Goal: Task Accomplishment & Management: Use online tool/utility

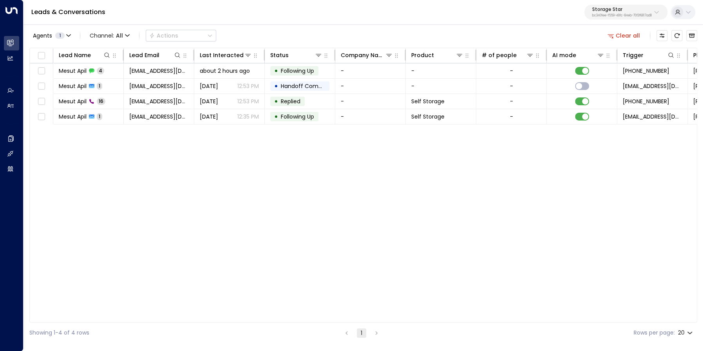
click at [616, 36] on button "Clear all" at bounding box center [623, 35] width 39 height 11
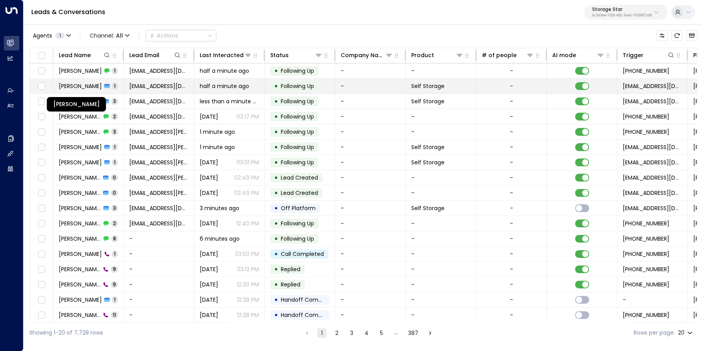
click at [92, 87] on span "[PERSON_NAME]" at bounding box center [80, 86] width 43 height 8
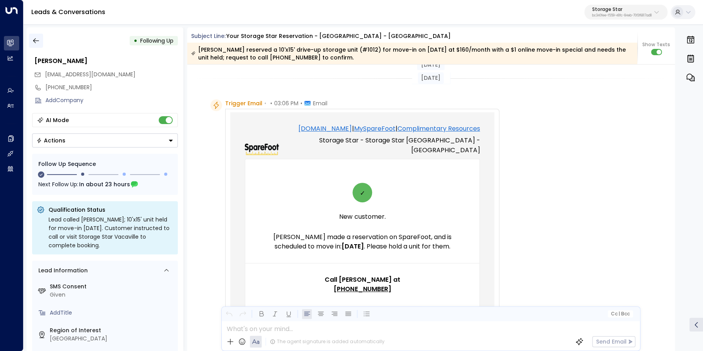
click at [40, 42] on button "button" at bounding box center [36, 41] width 14 height 14
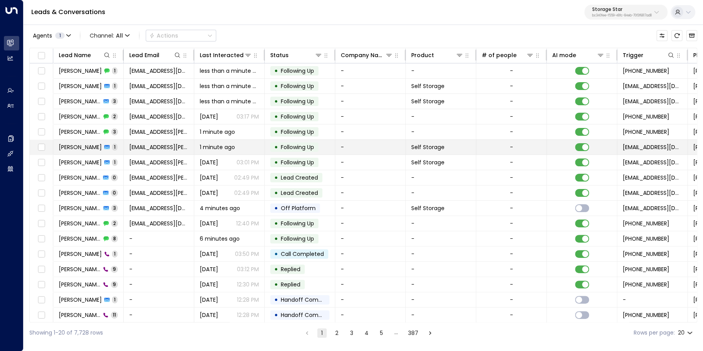
click at [83, 150] on span "[PERSON_NAME]" at bounding box center [80, 147] width 43 height 8
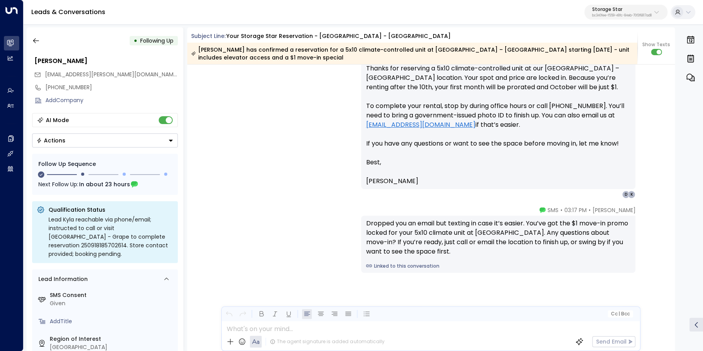
scroll to position [742, 0]
click at [41, 41] on button "button" at bounding box center [36, 41] width 14 height 14
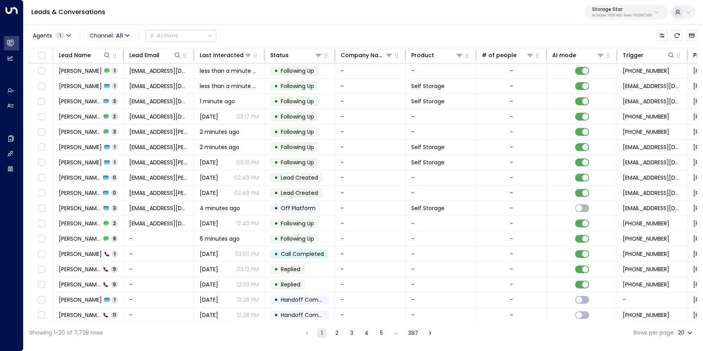
click at [123, 34] on span "Channel: All" at bounding box center [110, 35] width 46 height 11
click at [105, 83] on span "Voice" at bounding box center [99, 80] width 12 height 5
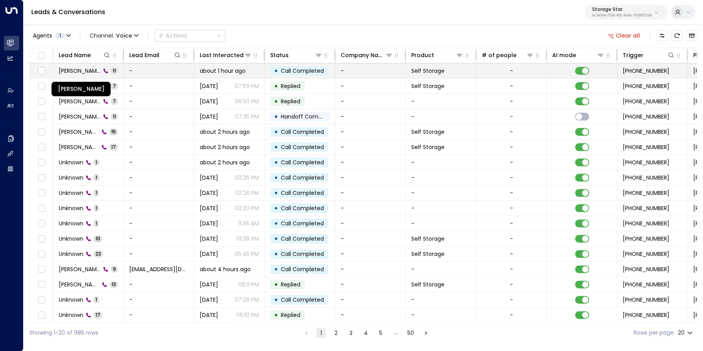
click at [80, 72] on span "[PERSON_NAME]" at bounding box center [80, 71] width 42 height 8
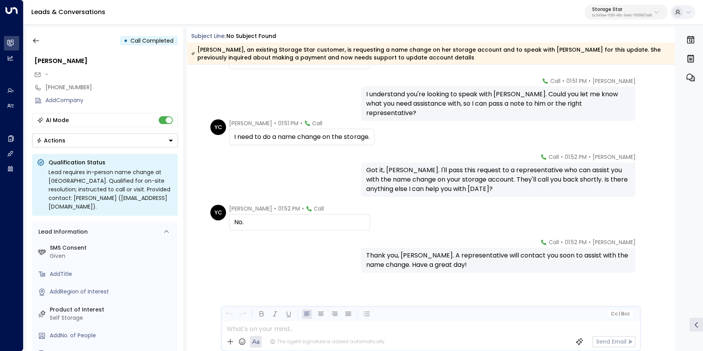
scroll to position [231, 0]
click at [34, 40] on icon "button" at bounding box center [36, 41] width 8 height 8
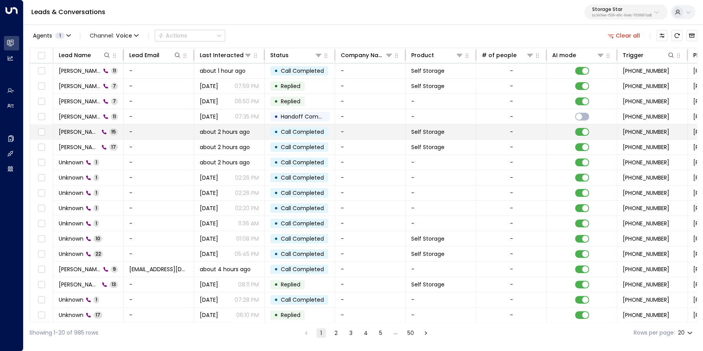
click at [70, 130] on span "[PERSON_NAME]" at bounding box center [79, 132] width 40 height 8
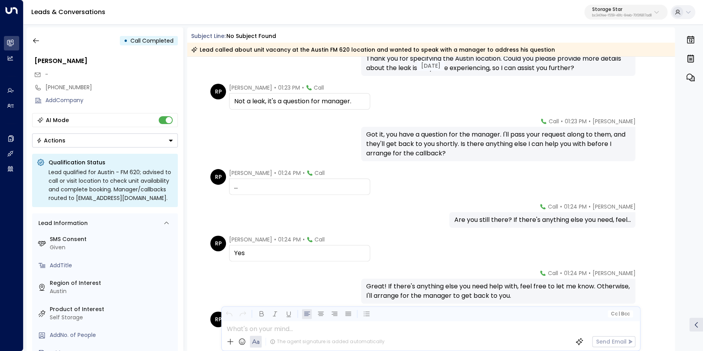
scroll to position [280, 0]
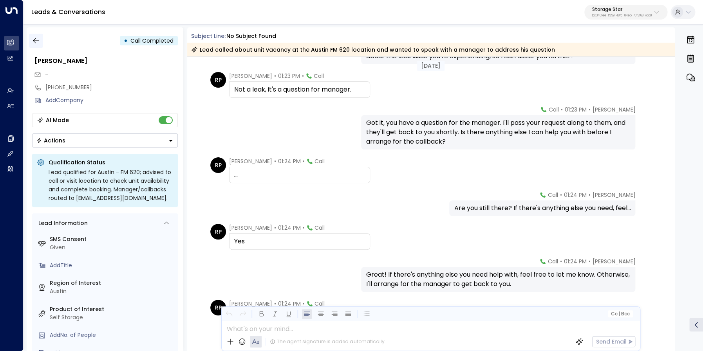
click at [38, 42] on icon "button" at bounding box center [36, 41] width 8 height 8
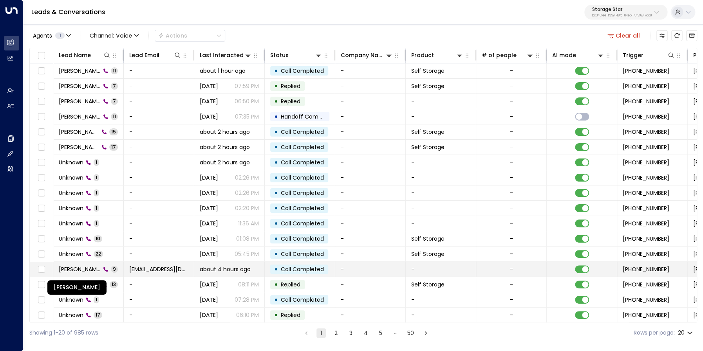
click at [91, 268] on span "[PERSON_NAME]" at bounding box center [80, 269] width 42 height 8
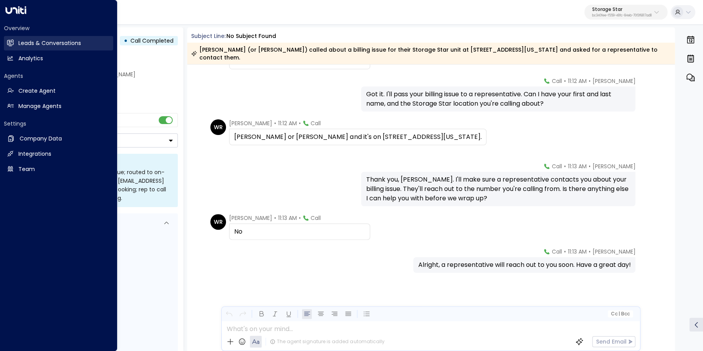
scroll to position [174, 0]
click at [11, 43] on icon at bounding box center [10, 42] width 6 height 5
